Goal: Information Seeking & Learning: Understand process/instructions

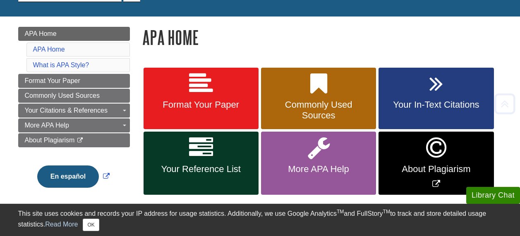
scroll to position [100, 0]
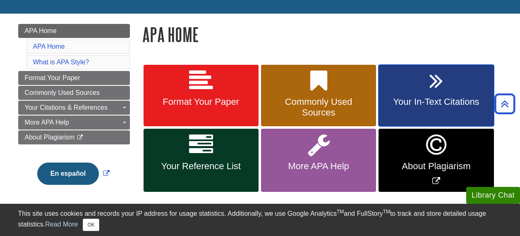
click at [427, 98] on span "Your In-Text Citations" at bounding box center [435, 102] width 103 height 11
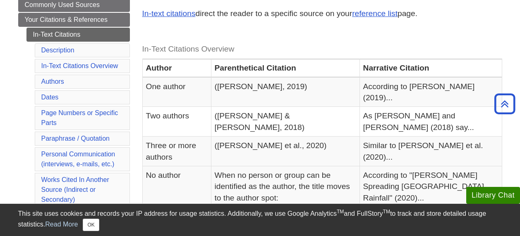
scroll to position [155, 0]
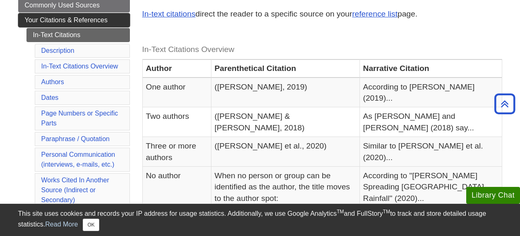
click at [109, 18] on link "Your Citations & References" at bounding box center [74, 20] width 112 height 14
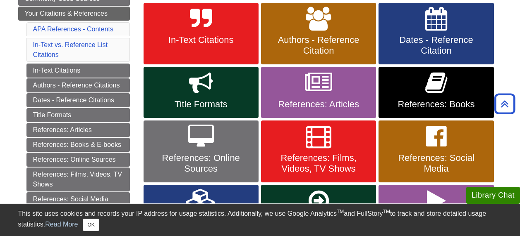
scroll to position [164, 0]
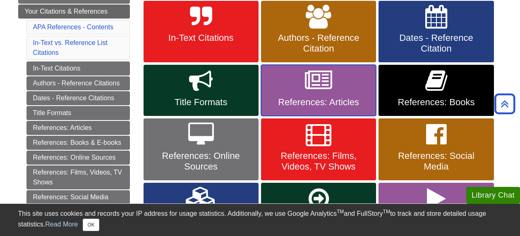
click at [321, 98] on span "References: Articles" at bounding box center [318, 102] width 103 height 11
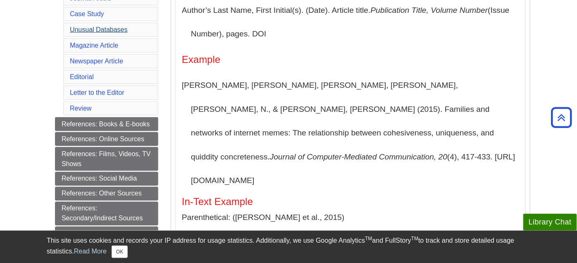
scroll to position [267, 0]
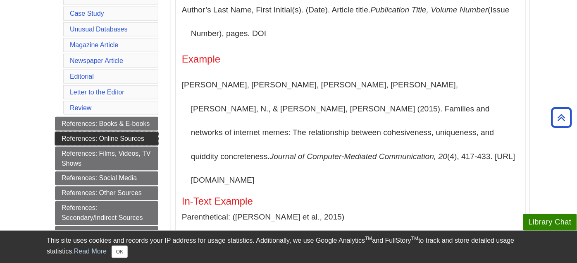
click at [130, 131] on link "References: Online Sources" at bounding box center [106, 138] width 103 height 14
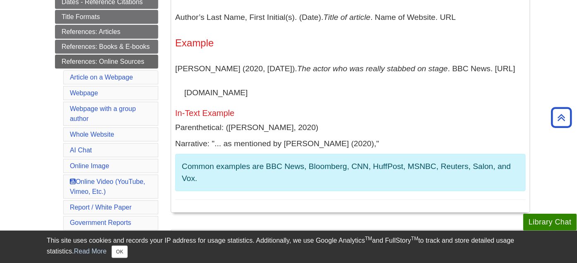
scroll to position [219, 0]
